Goal: Task Accomplishment & Management: Manage account settings

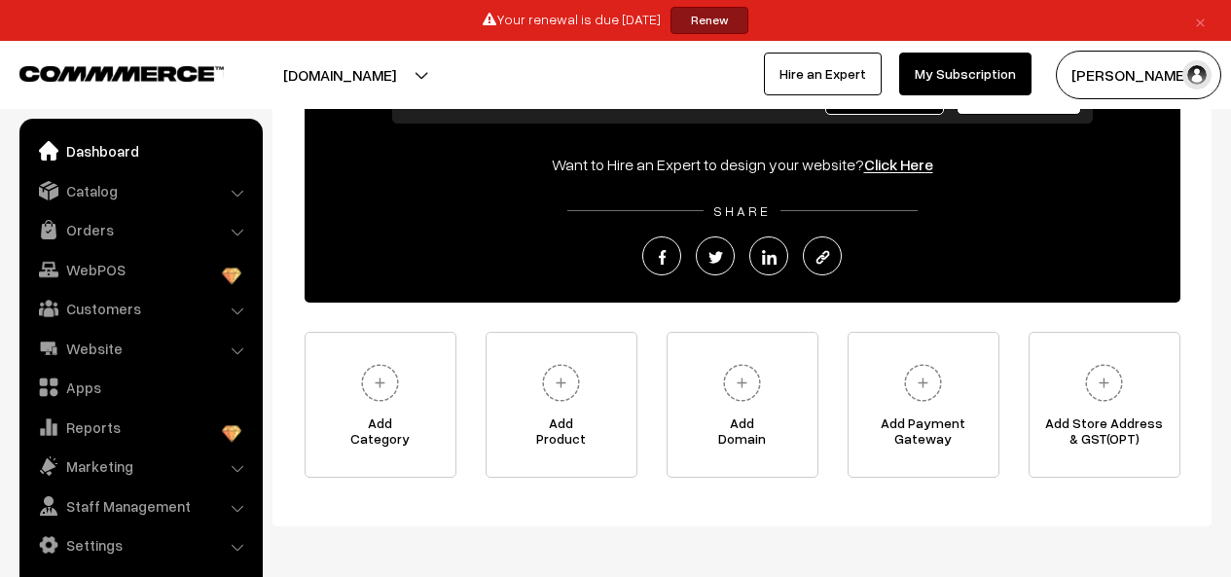
scroll to position [319, 0]
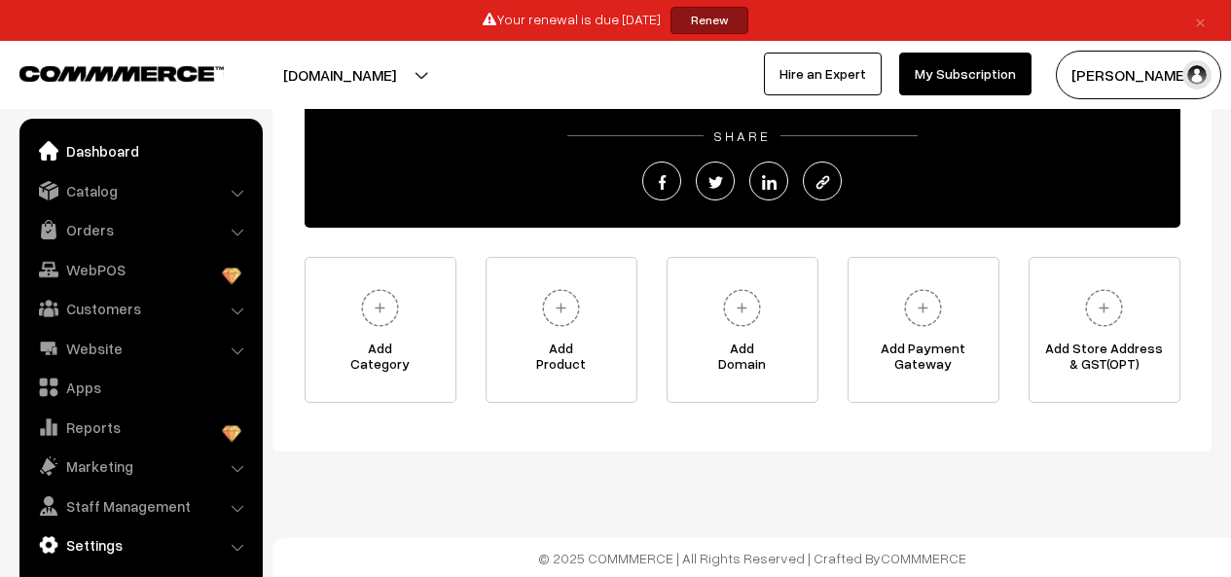
click at [113, 537] on link "Settings" at bounding box center [140, 545] width 232 height 35
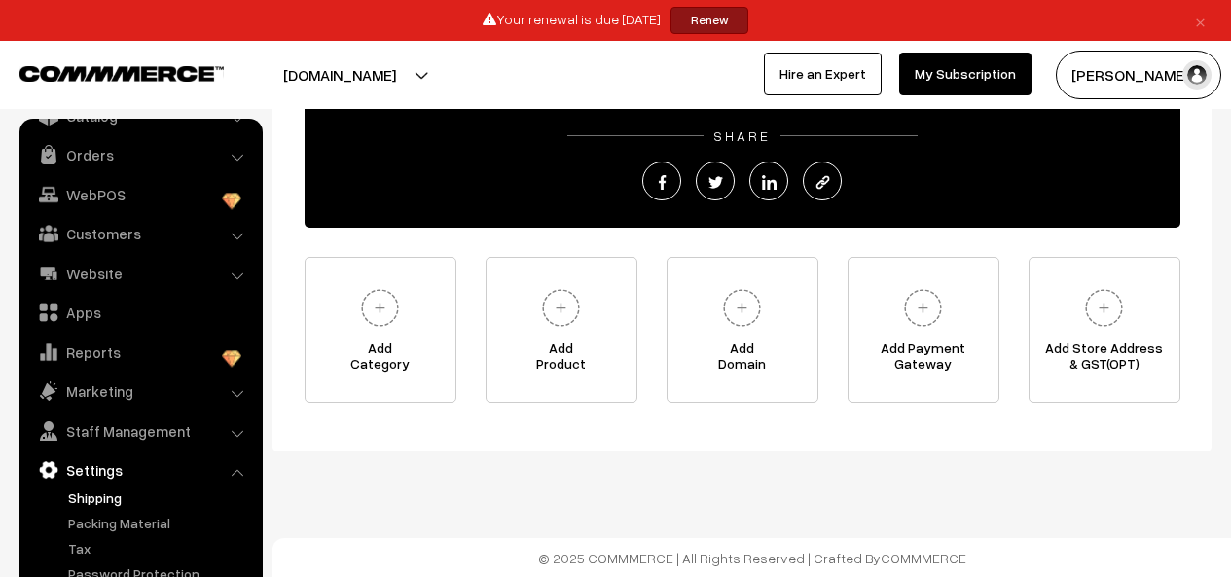
scroll to position [120, 0]
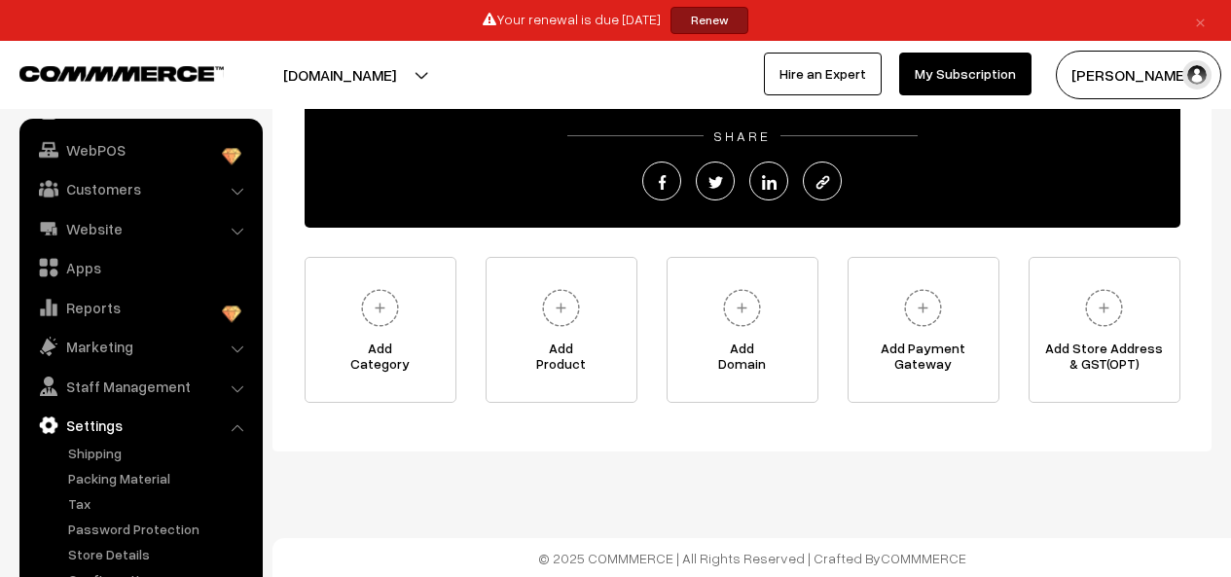
click at [725, 24] on link "Renew" at bounding box center [710, 20] width 78 height 27
